Goal: Task Accomplishment & Management: Manage account settings

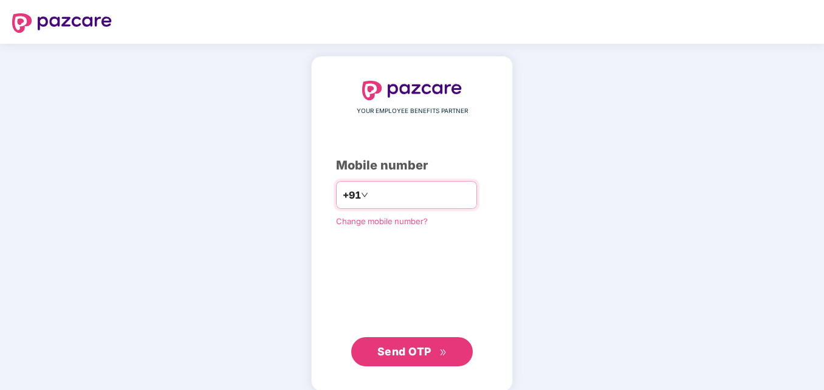
click at [421, 197] on input "number" at bounding box center [421, 194] width 100 height 19
type input "**********"
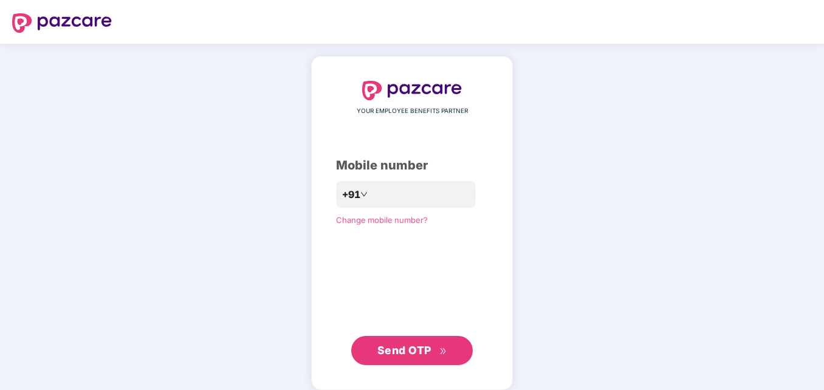
click at [398, 349] on span "Send OTP" at bounding box center [405, 350] width 54 height 13
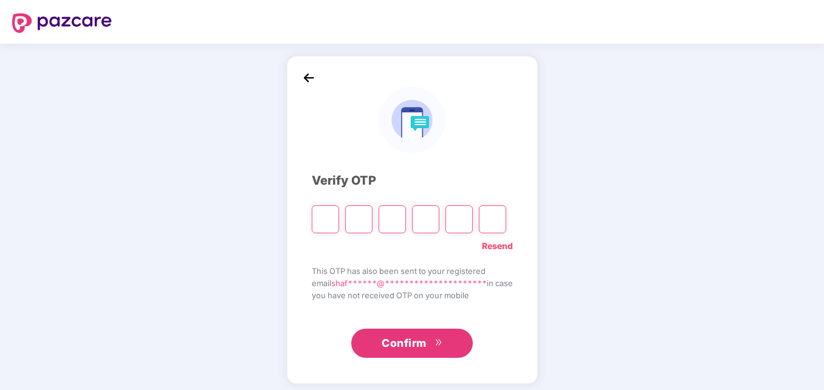
click at [313, 217] on input "Please enter verification code. Digit 1" at bounding box center [325, 219] width 27 height 28
type input "*"
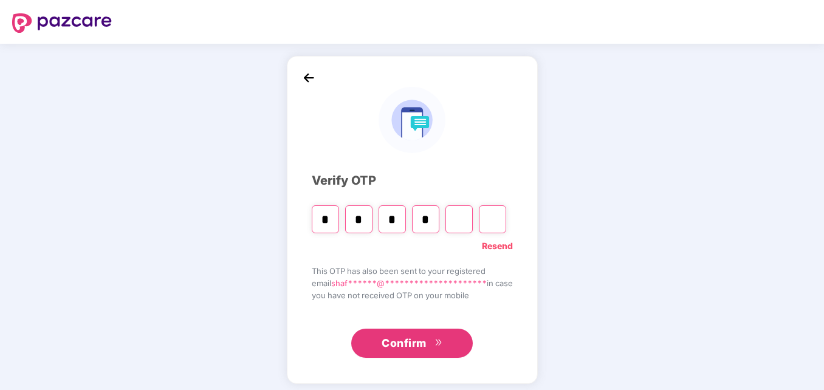
type input "*"
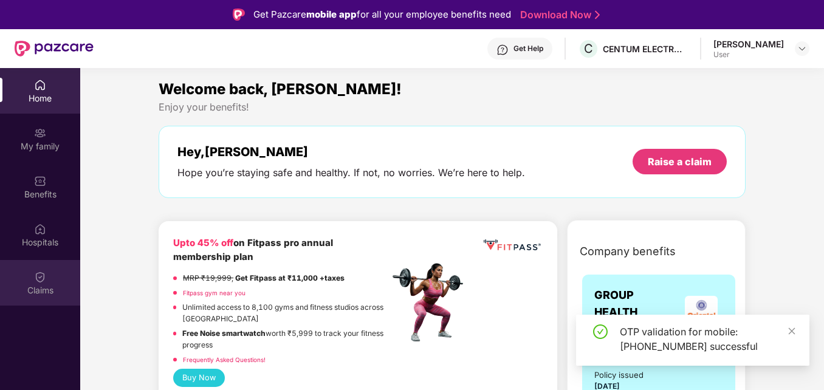
click at [30, 292] on div "Claims" at bounding box center [40, 291] width 80 height 12
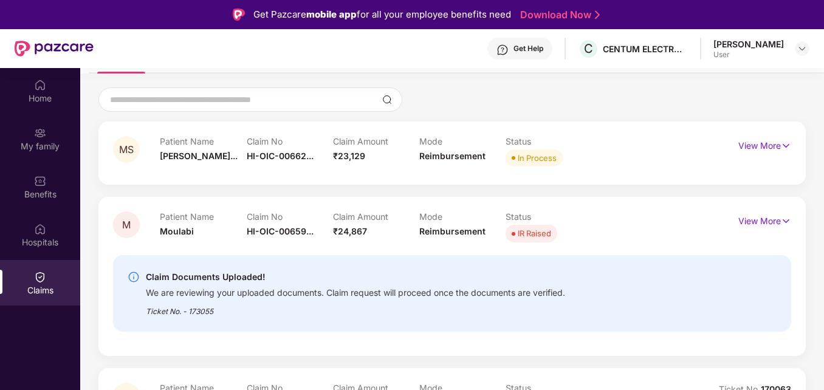
scroll to position [61, 0]
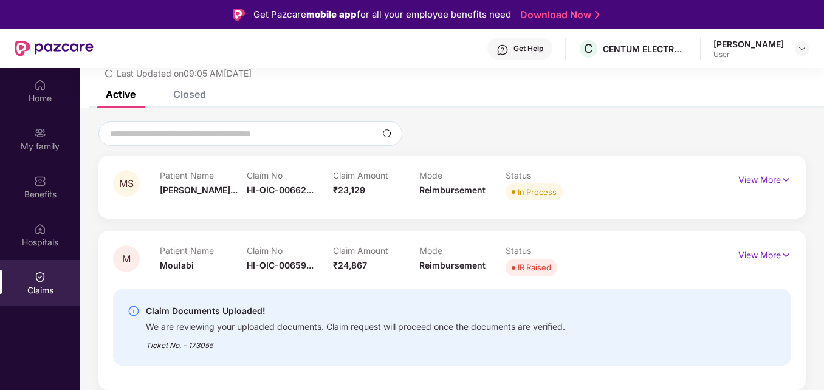
click at [757, 249] on p "View More" at bounding box center [765, 254] width 53 height 16
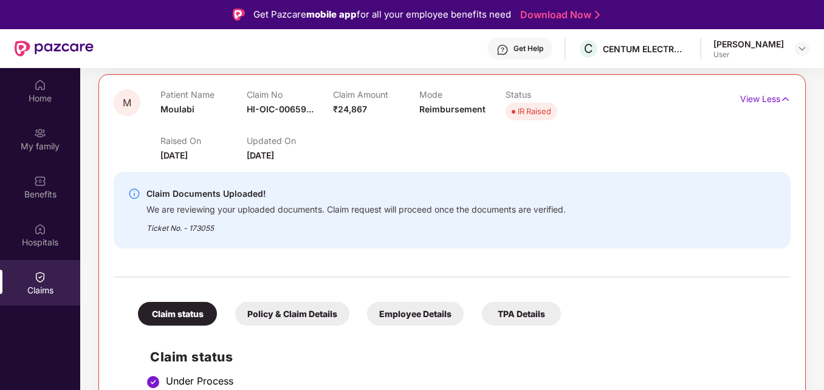
scroll to position [100, 0]
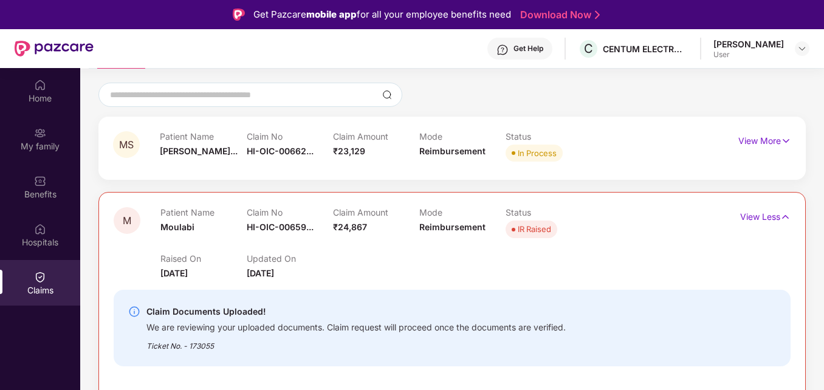
click at [352, 274] on div "Raised On [DATE] Updated On [DATE]" at bounding box center [418, 260] width 517 height 39
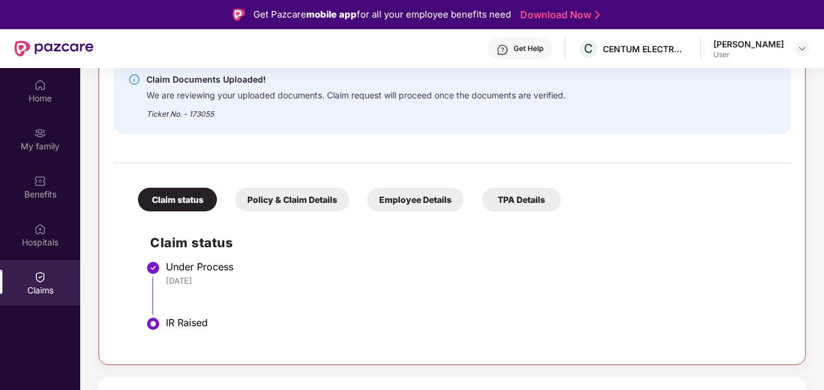
scroll to position [225, 0]
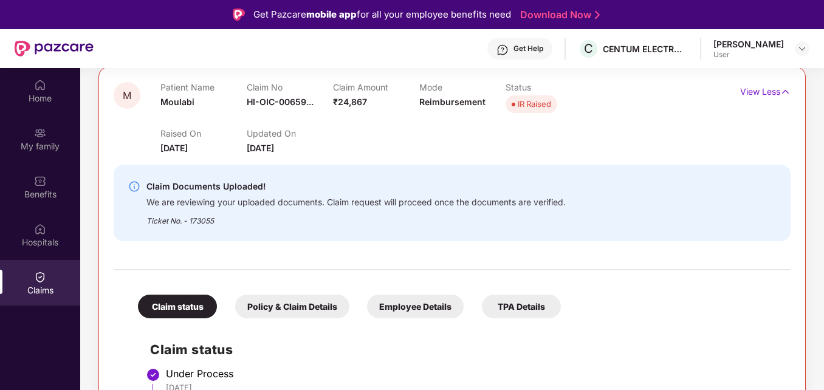
click at [268, 216] on div "Ticket No. - 173055" at bounding box center [356, 217] width 419 height 19
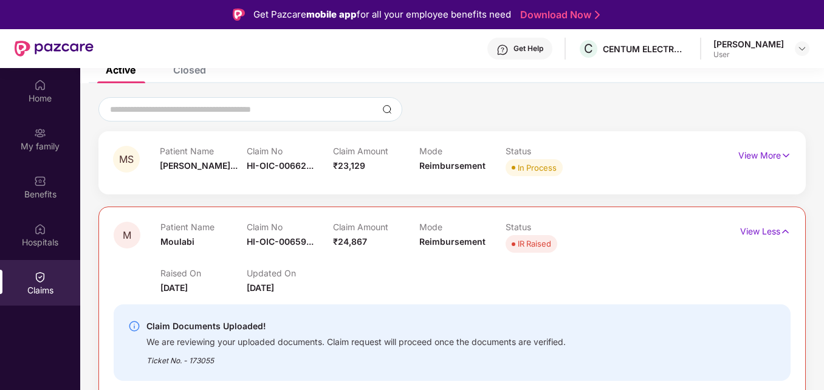
scroll to position [10, 0]
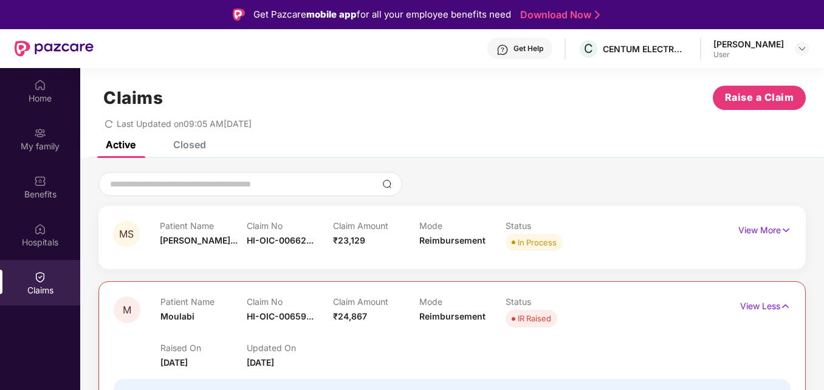
click at [423, 232] on div "Mode Reimbursement" at bounding box center [462, 237] width 86 height 33
click at [441, 232] on div "Mode Reimbursement" at bounding box center [462, 237] width 86 height 33
click at [768, 305] on p "View Less" at bounding box center [765, 305] width 50 height 16
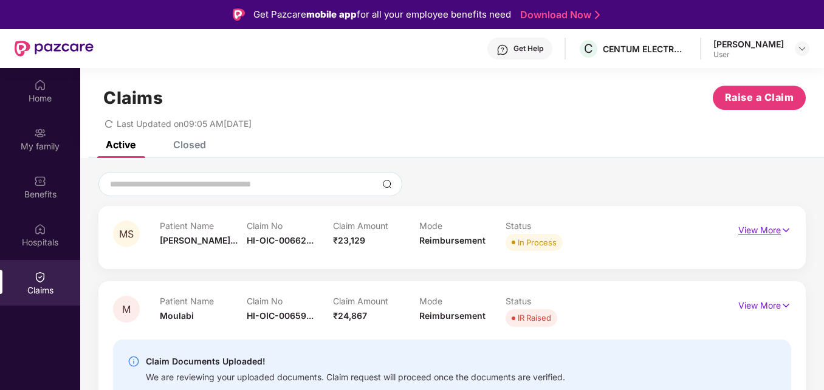
click at [746, 228] on p "View More" at bounding box center [765, 229] width 53 height 16
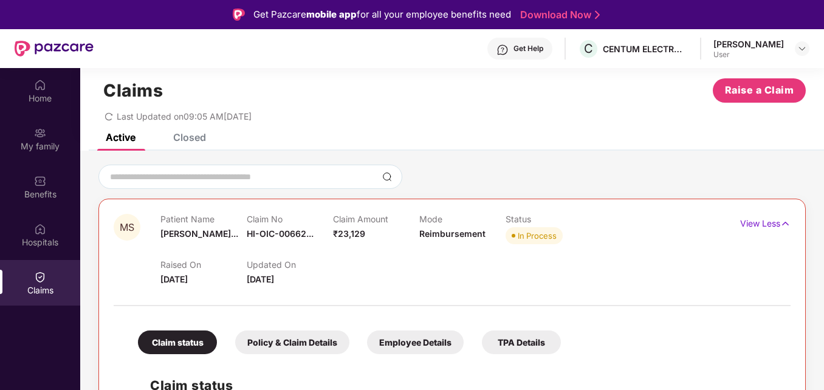
scroll to position [17, 0]
click at [754, 226] on p "View Less" at bounding box center [765, 223] width 50 height 16
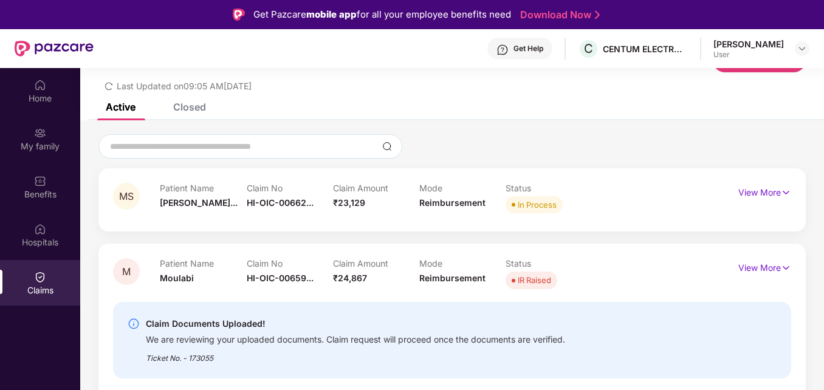
scroll to position [139, 0]
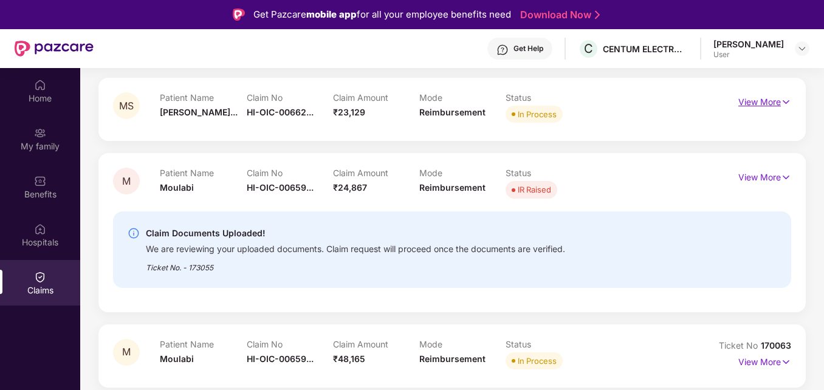
click at [771, 105] on p "View More" at bounding box center [765, 100] width 53 height 16
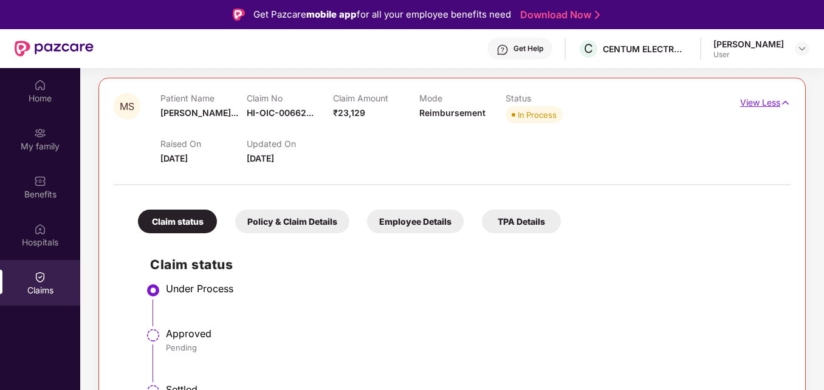
click at [768, 104] on p "View Less" at bounding box center [765, 101] width 50 height 16
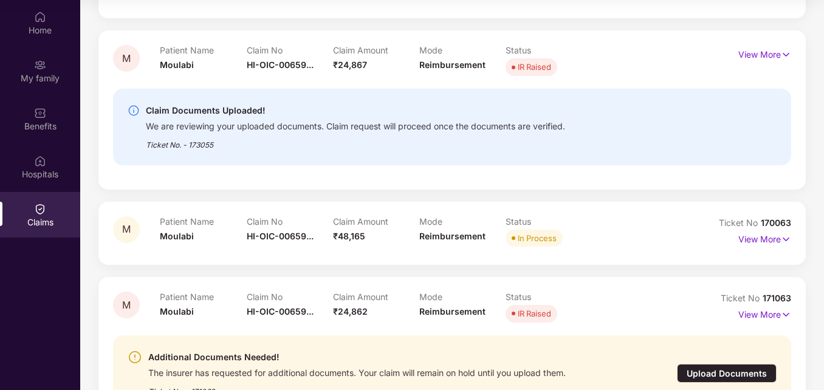
scroll to position [252, 0]
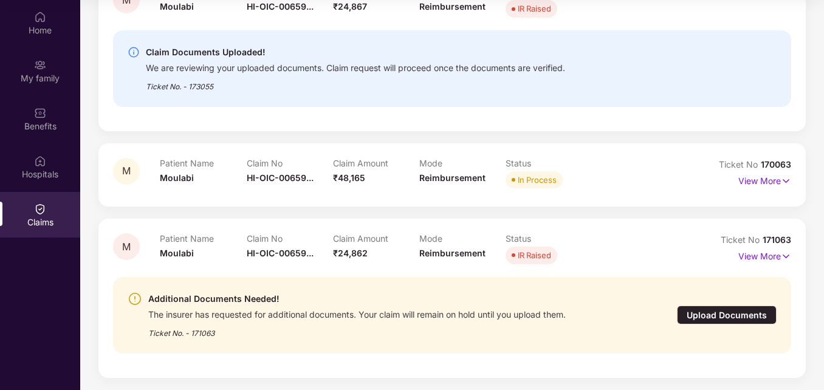
click at [746, 310] on div "Upload Documents" at bounding box center [727, 315] width 100 height 19
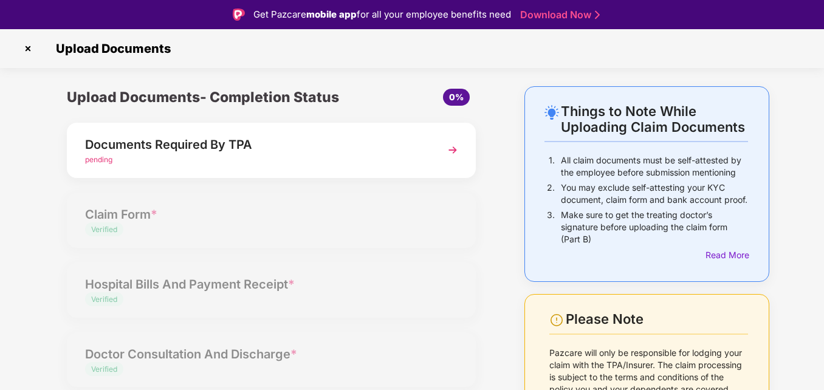
click at [26, 52] on img at bounding box center [27, 48] width 19 height 19
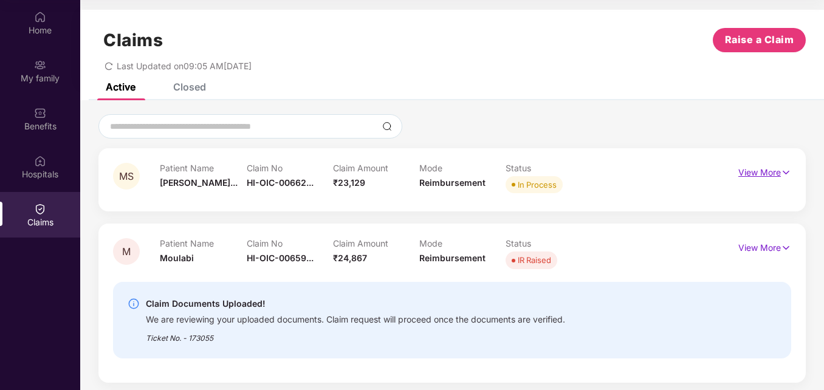
click at [747, 170] on p "View More" at bounding box center [765, 171] width 53 height 16
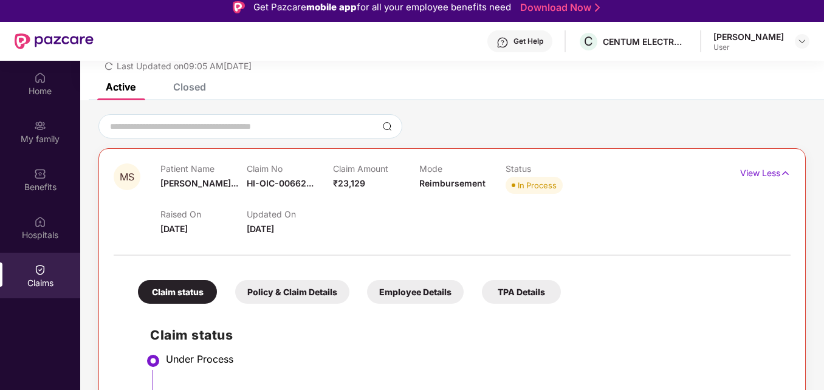
scroll to position [122, 0]
